Goal: Task Accomplishment & Management: Use online tool/utility

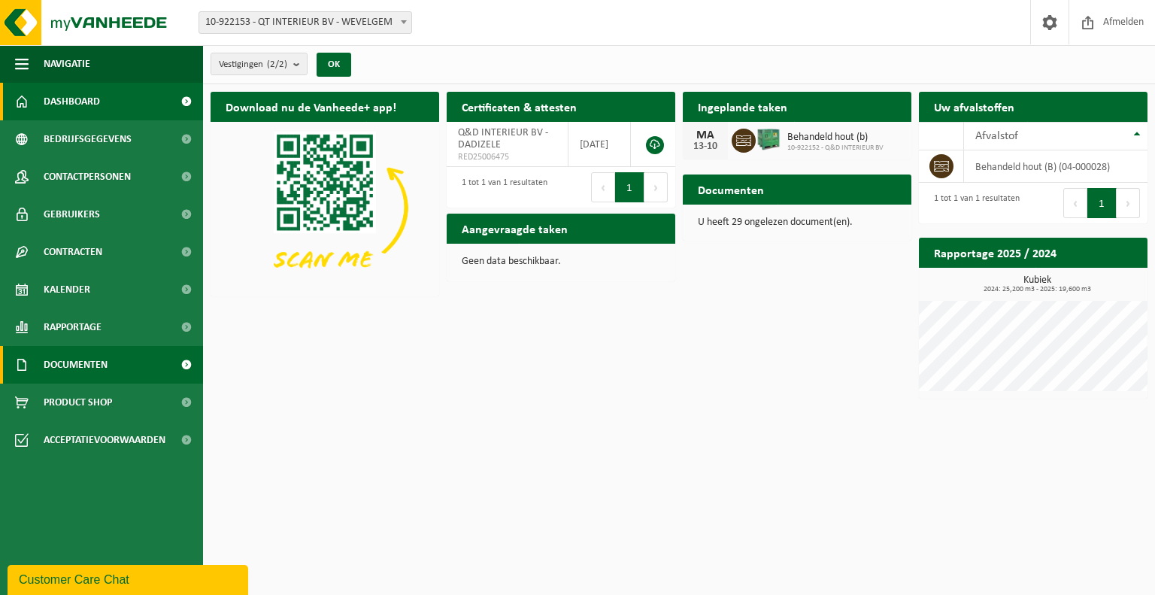
click at [126, 357] on link "Documenten" at bounding box center [101, 365] width 203 height 38
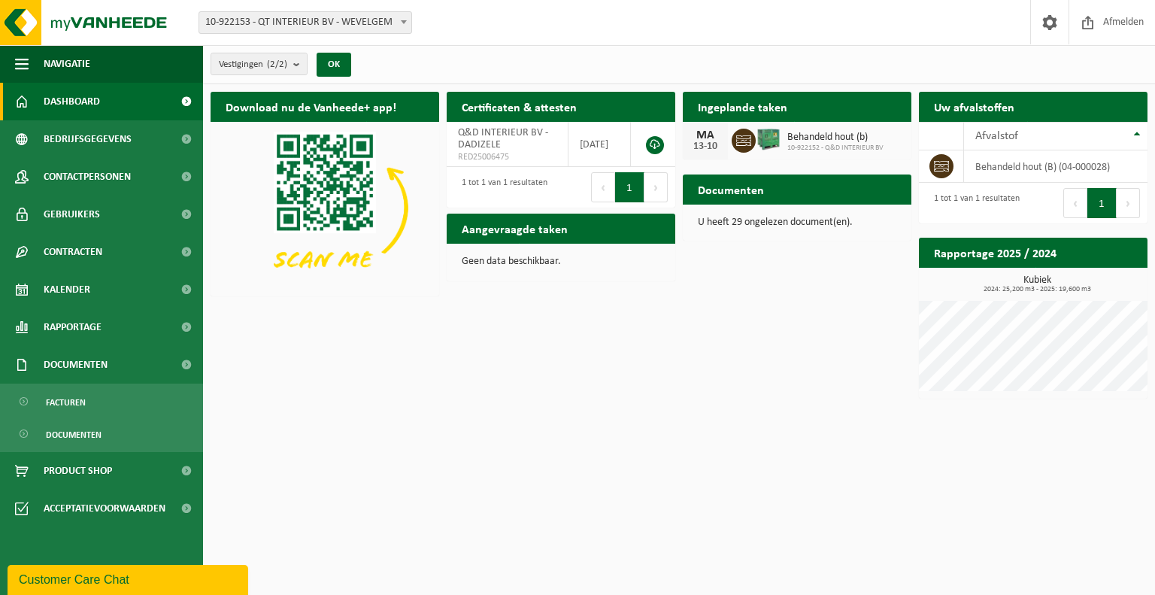
click at [408, 29] on span at bounding box center [403, 22] width 15 height 20
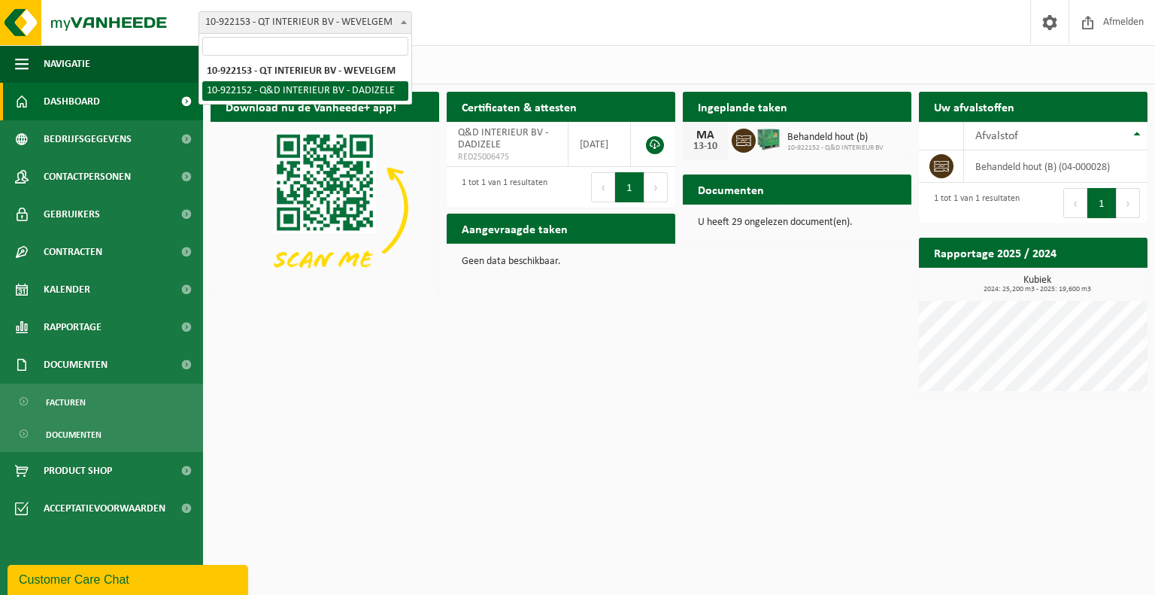
select select "130591"
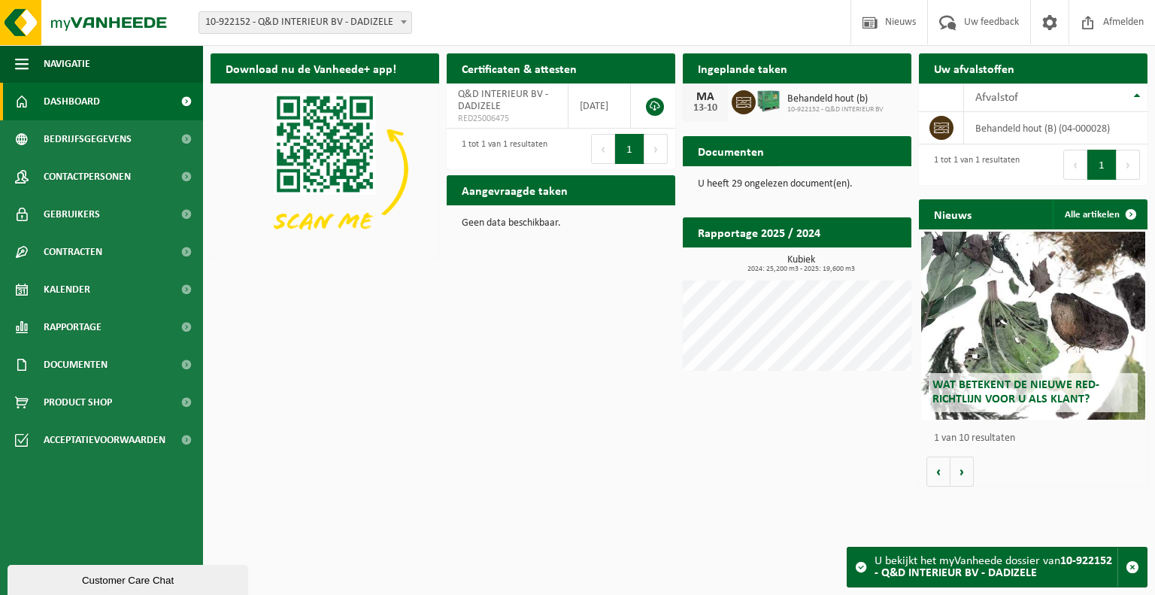
click at [899, 165] on span at bounding box center [895, 180] width 30 height 30
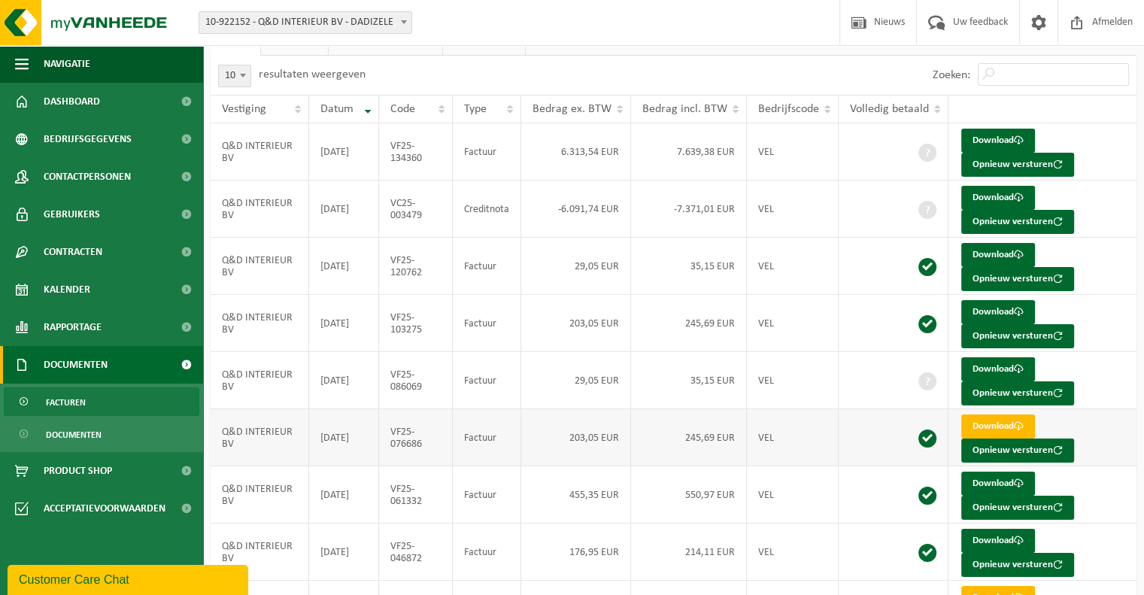
scroll to position [75, 0]
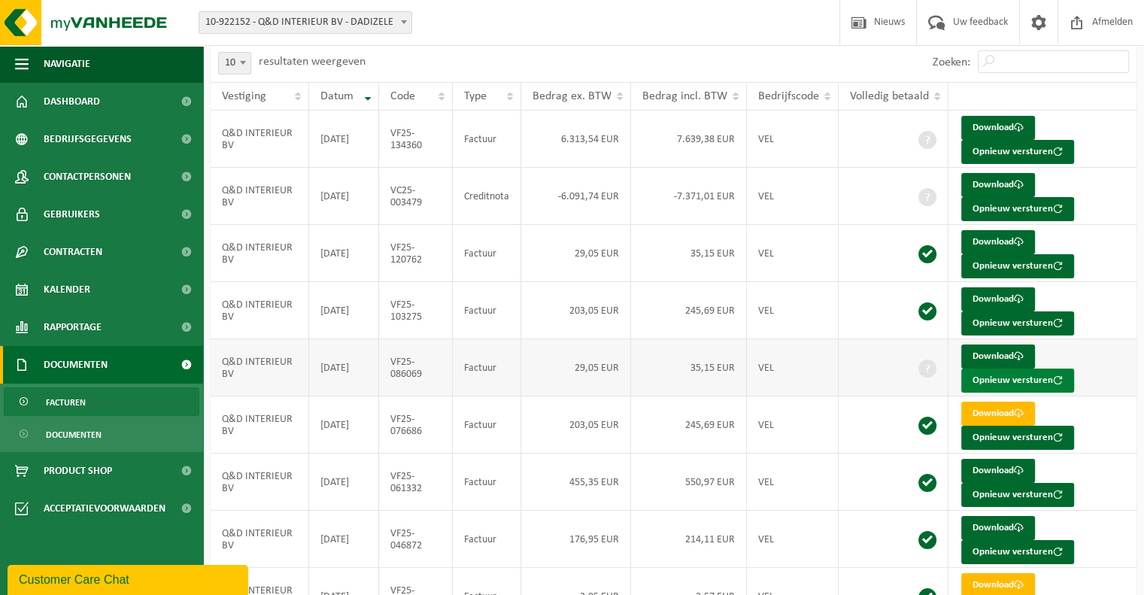
click at [1008, 384] on button "Opnieuw versturen" at bounding box center [1017, 380] width 113 height 24
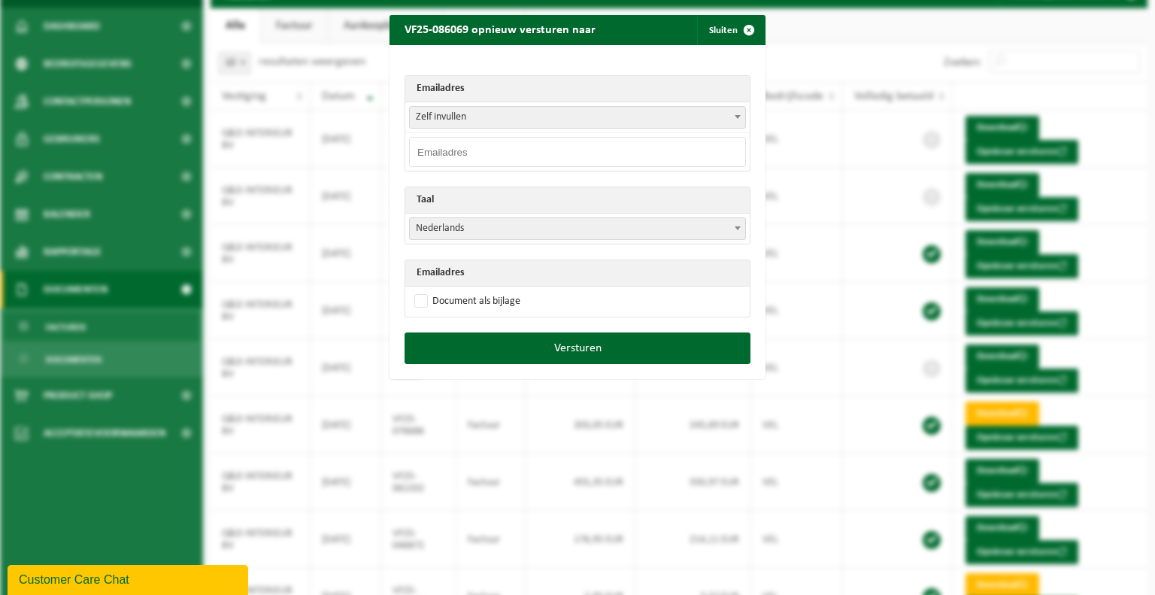
click at [481, 114] on span "Zelf invullen" at bounding box center [577, 117] width 335 height 21
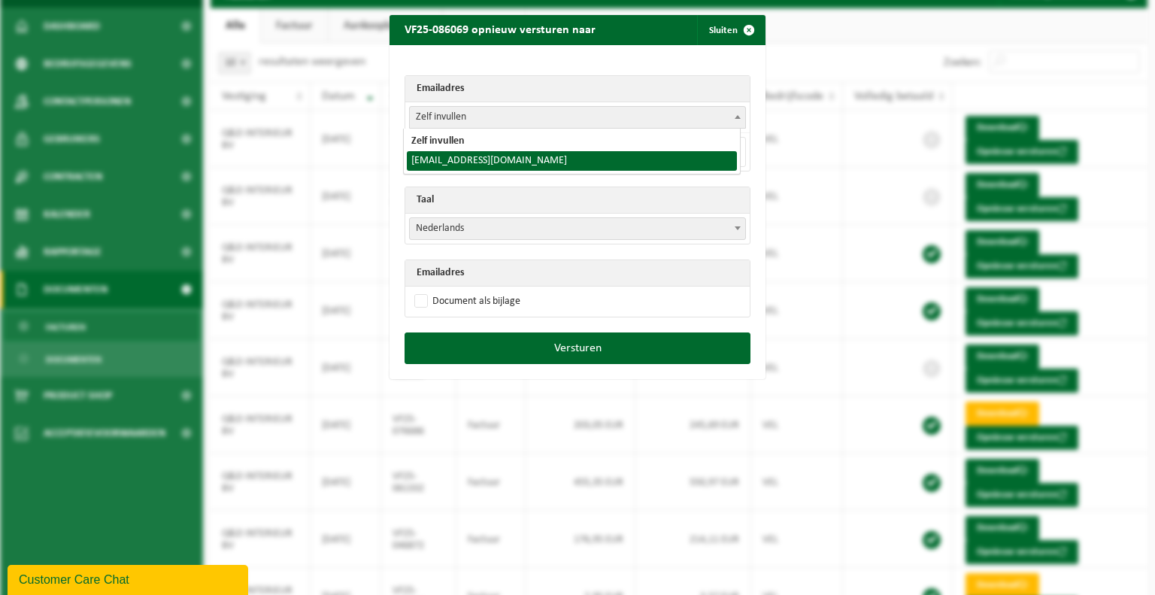
select select "info@qd-interior.be"
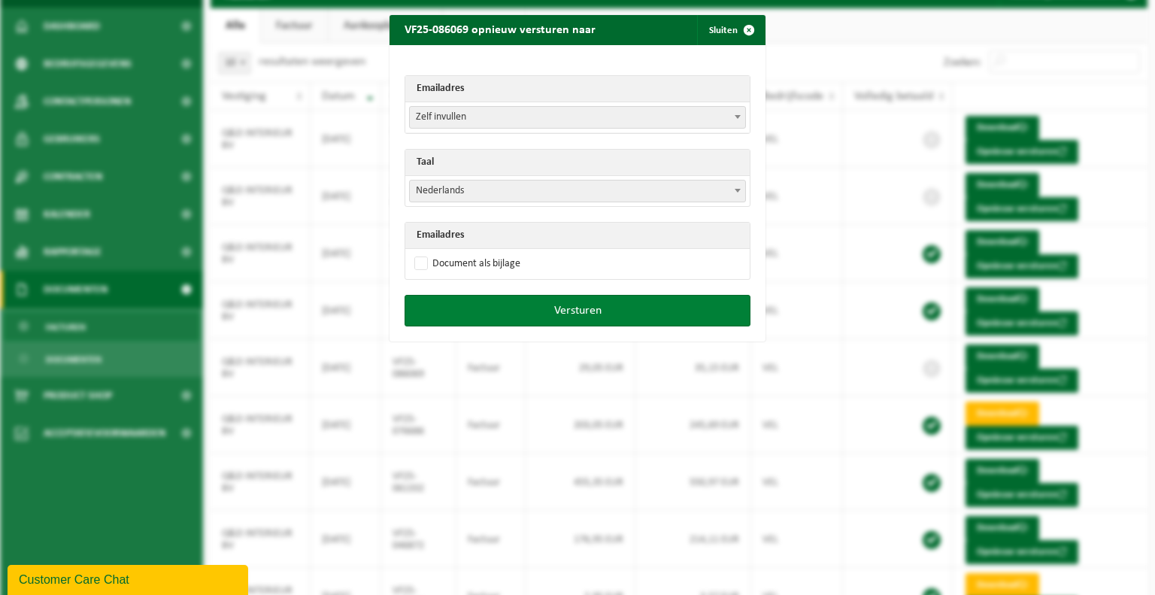
click at [582, 314] on button "Versturen" at bounding box center [578, 311] width 346 height 32
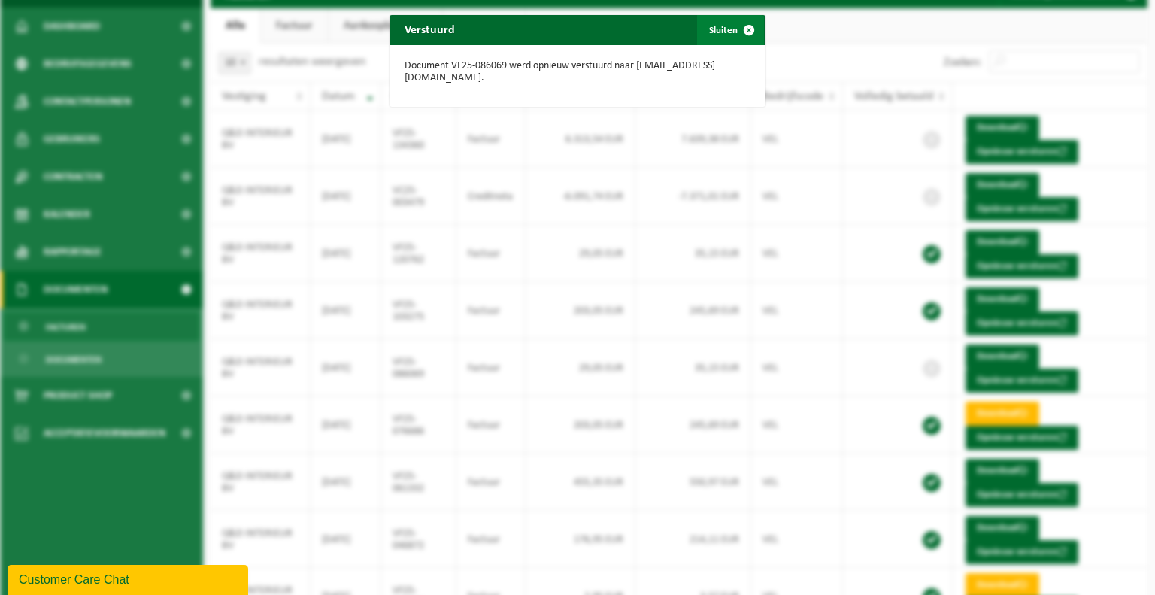
click at [750, 31] on span "button" at bounding box center [749, 30] width 30 height 30
